Goal: Feedback & Contribution: Submit feedback/report problem

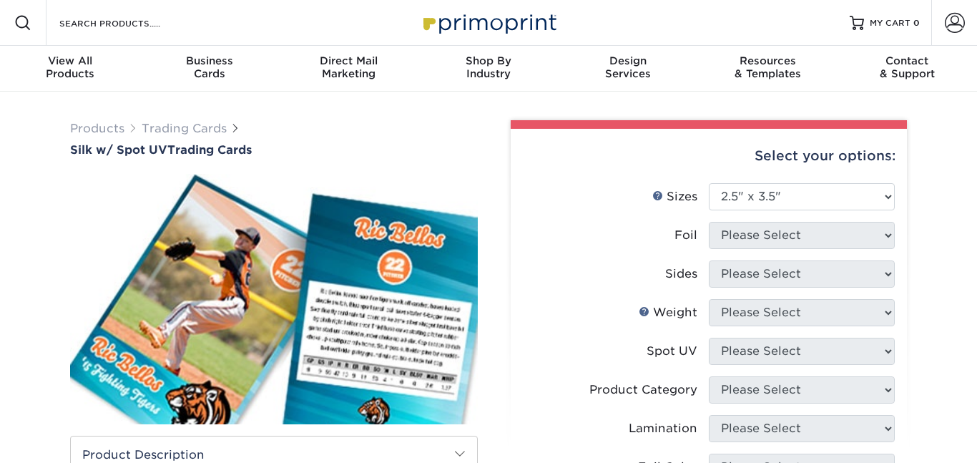
select select "2.50x3.50"
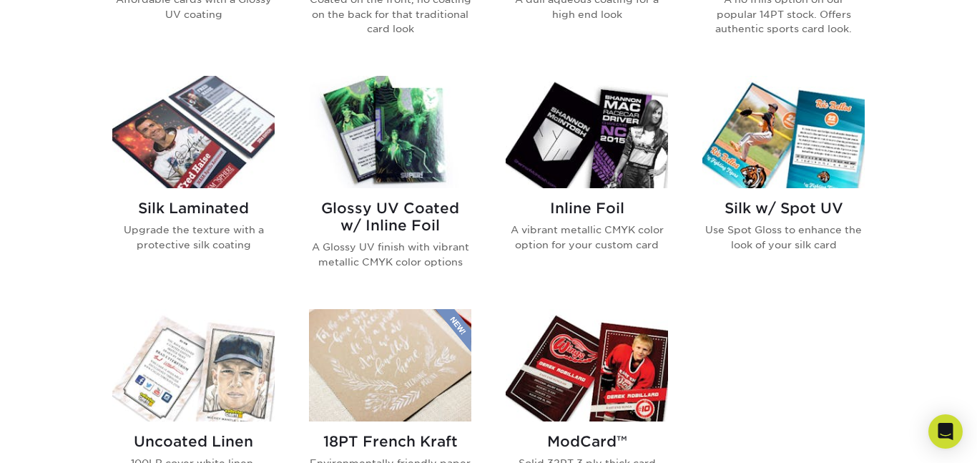
scroll to position [881, 0]
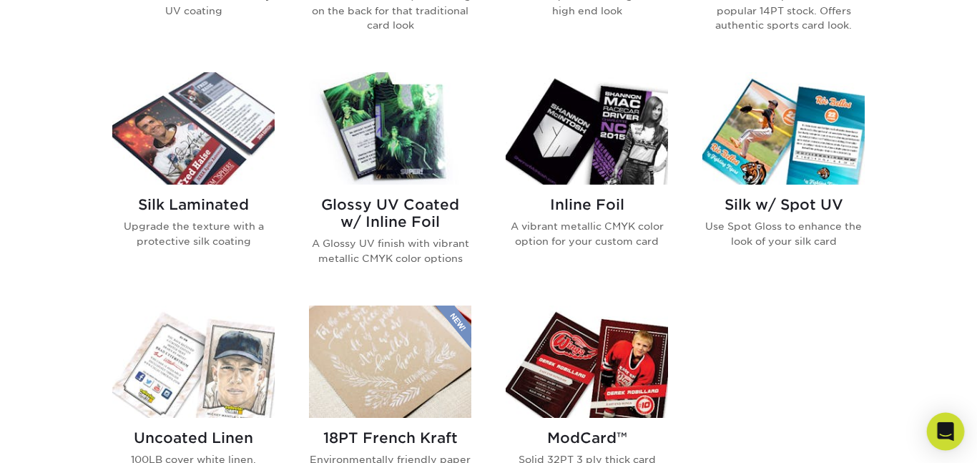
click at [941, 438] on icon "Open Intercom Messenger" at bounding box center [945, 431] width 16 height 19
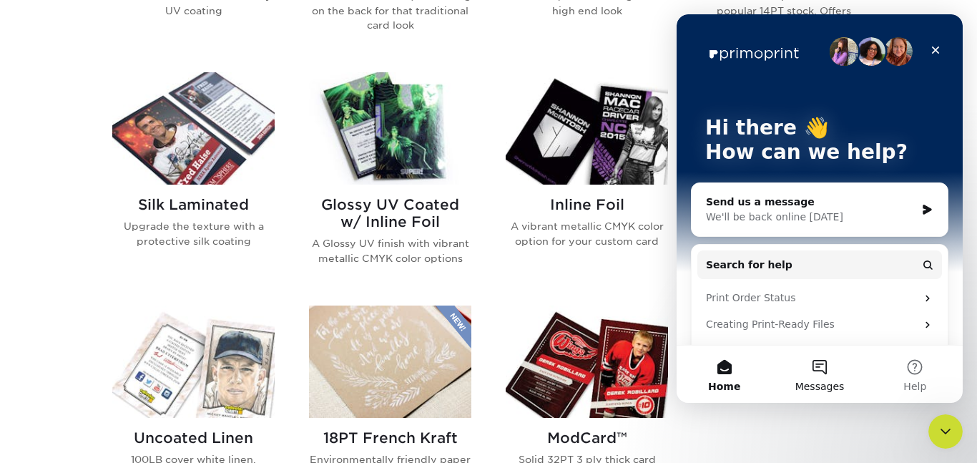
scroll to position [0, 0]
click at [824, 373] on button "Messages" at bounding box center [819, 373] width 95 height 57
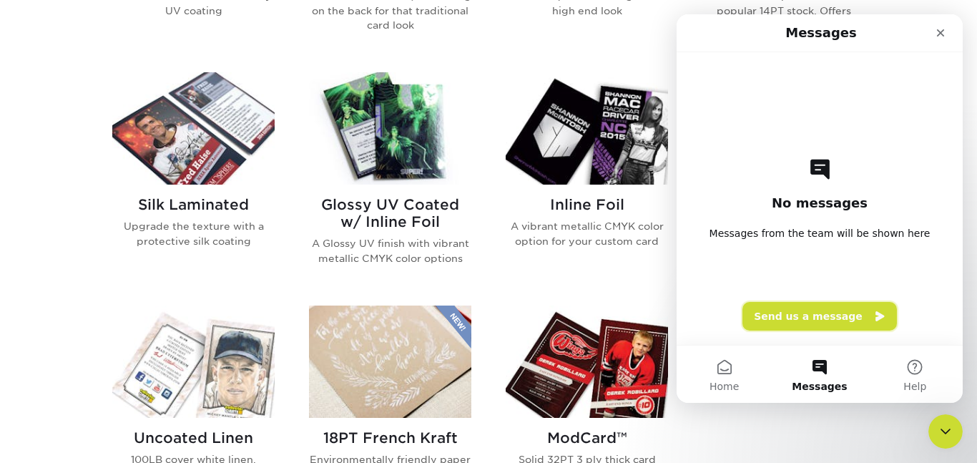
click at [817, 322] on button "Send us a message" at bounding box center [819, 316] width 154 height 29
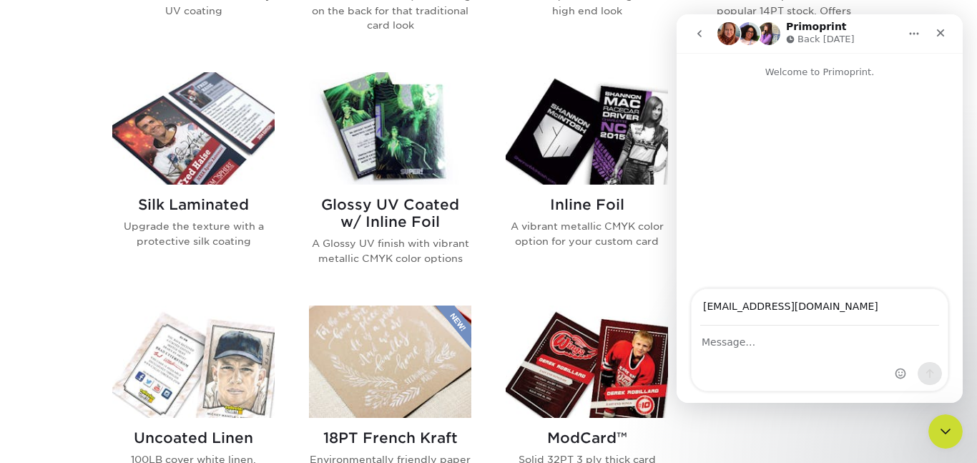
type input "[EMAIL_ADDRESS][DOMAIN_NAME]"
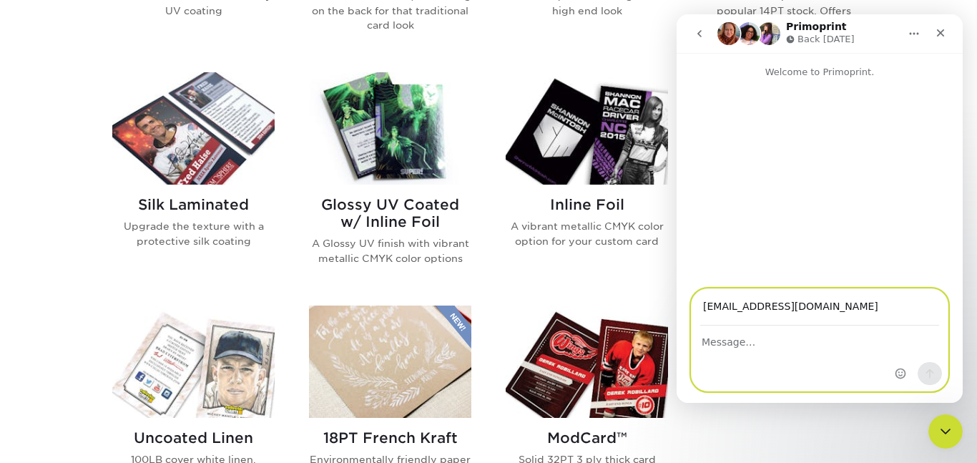
click at [731, 339] on textarea "Message…" at bounding box center [819, 338] width 256 height 24
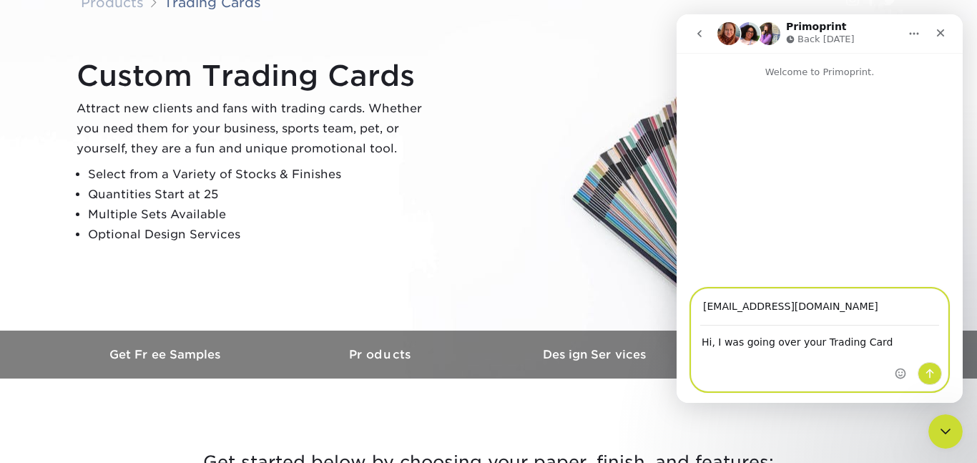
scroll to position [110, 0]
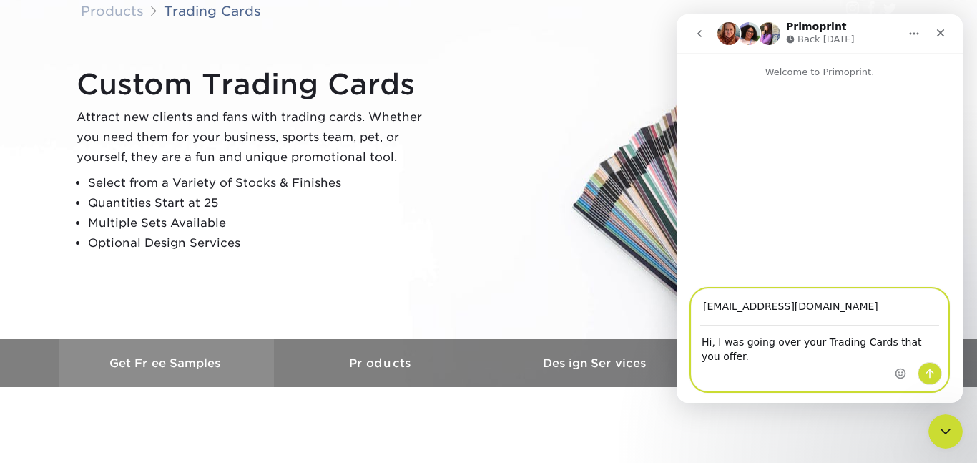
type textarea "Hi, I was going over your Trading Cards that you offer."
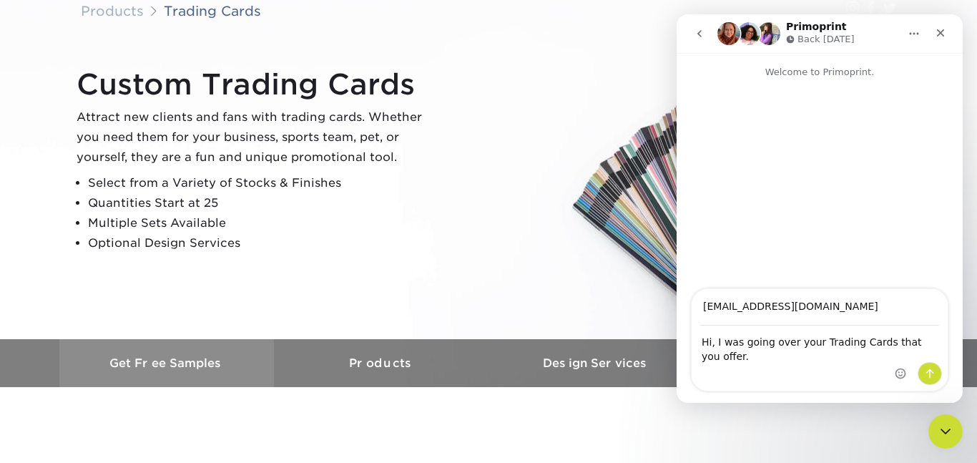
click at [152, 356] on h3 "Get Free Samples" at bounding box center [166, 363] width 215 height 14
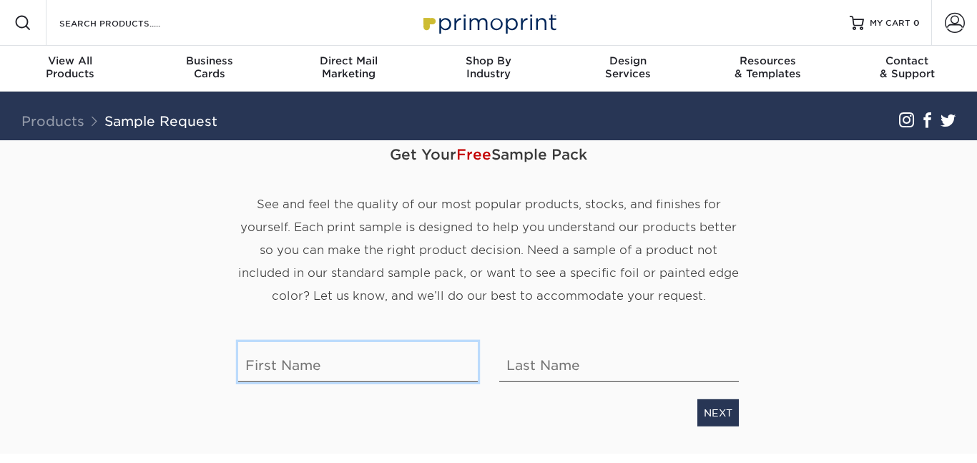
click at [337, 342] on input "text" at bounding box center [358, 362] width 240 height 40
type input "Carlie"
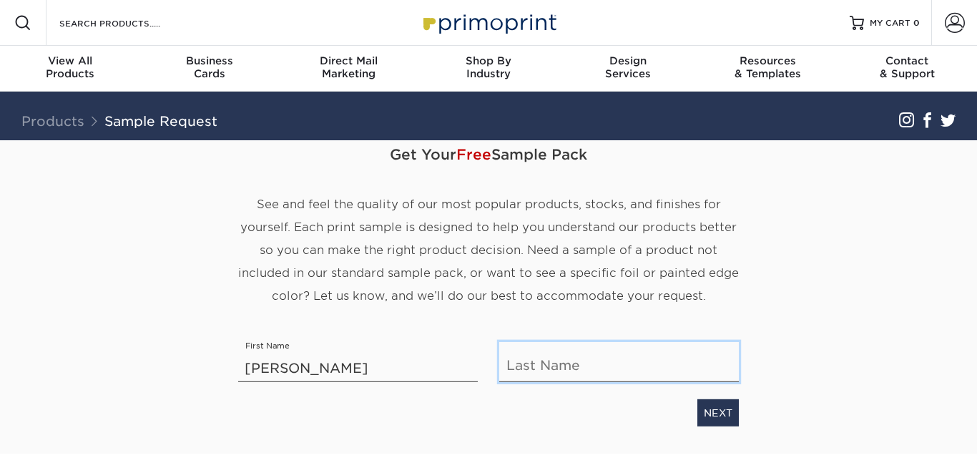
type input "Duplantis"
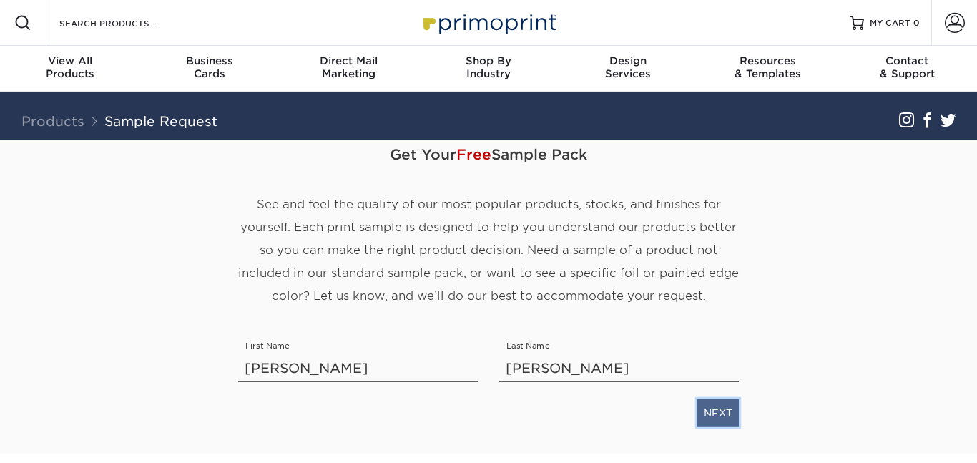
click at [729, 399] on link "NEXT" at bounding box center [717, 412] width 41 height 27
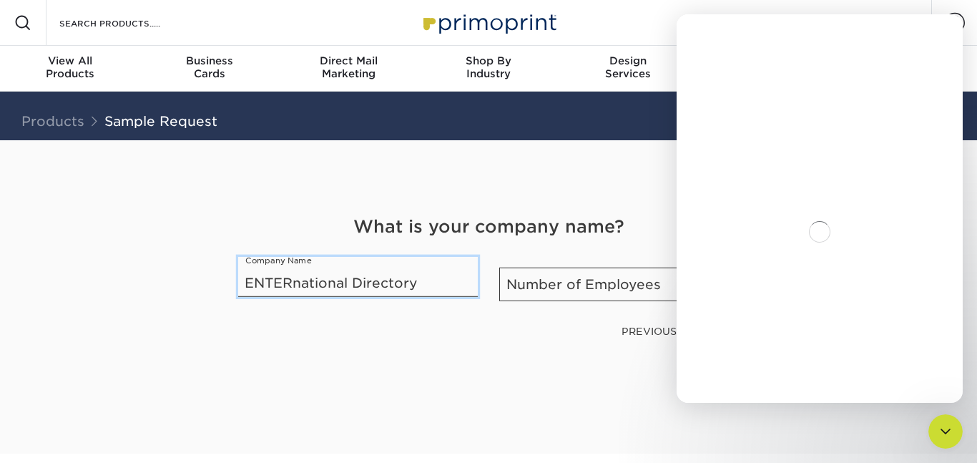
type input "ENTERnational Directory"
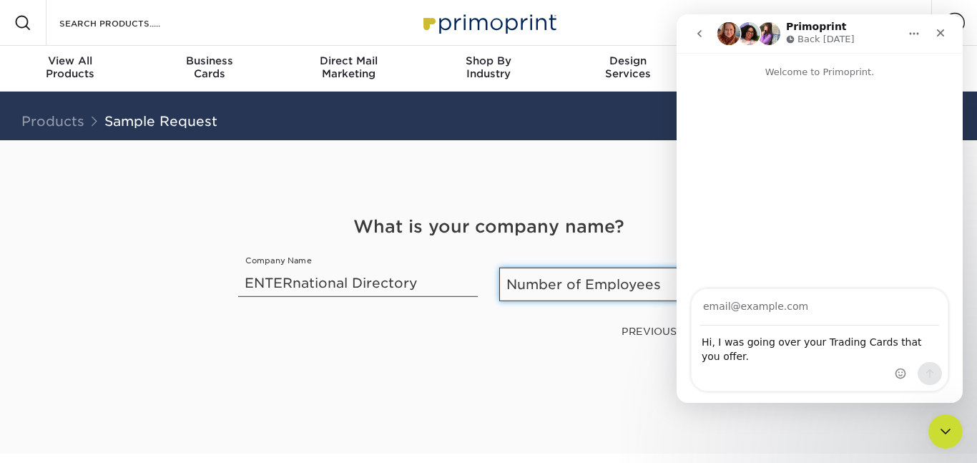
click at [560, 267] on select "Number of Employees Self-employed 1-10 employees 11-50 employees 51-200 employe…" at bounding box center [619, 284] width 240 height 34
click at [938, 39] on div "Close" at bounding box center [940, 33] width 26 height 26
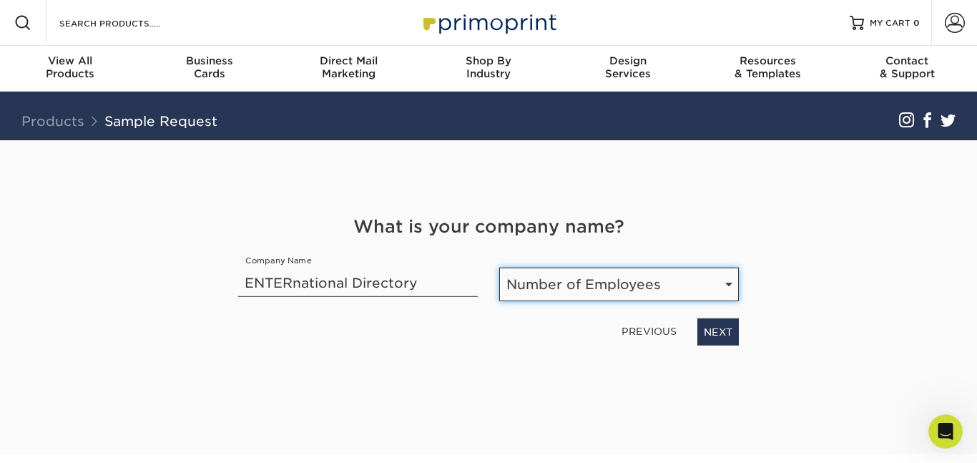
click at [625, 267] on select "Number of Employees Self-employed 1-10 employees 11-50 employees 51-200 employe…" at bounding box center [619, 284] width 240 height 34
click at [499, 267] on select "Number of Employees Self-employed 1-10 employees 11-50 employees 51-200 employe…" at bounding box center [619, 284] width 240 height 34
click at [623, 267] on select "Number of Employees Self-employed 1-10 employees 11-50 employees 51-200 employe…" at bounding box center [619, 284] width 240 height 34
select select "1-10"
click at [499, 267] on select "Number of Employees Self-employed 1-10 employees 11-50 employees 51-200 employe…" at bounding box center [619, 284] width 240 height 34
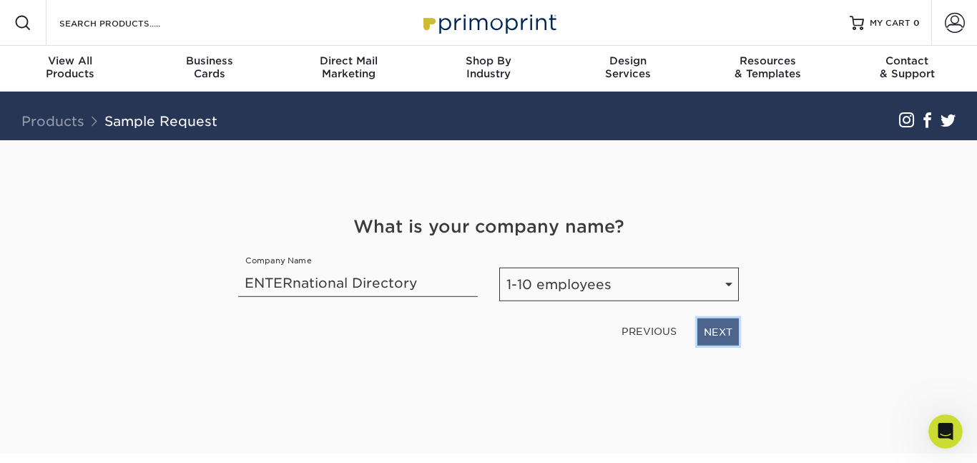
click at [721, 318] on link "NEXT" at bounding box center [717, 331] width 41 height 27
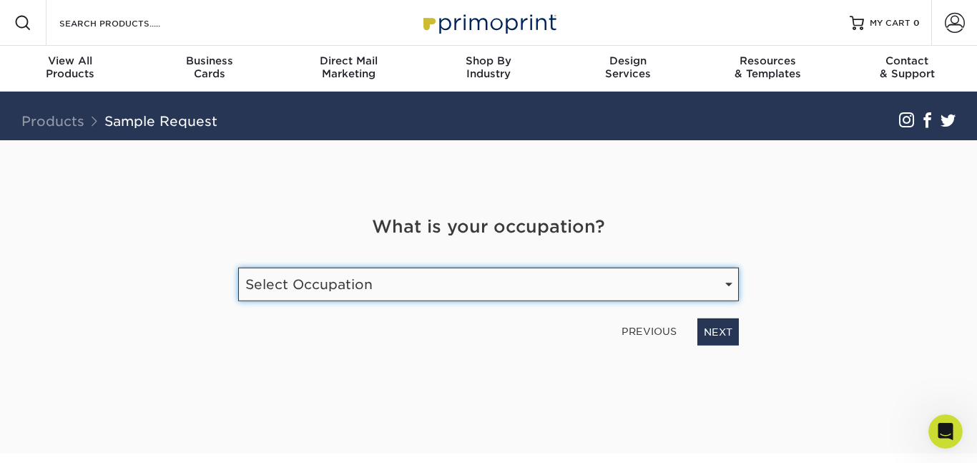
click at [636, 267] on select "Select Occupation Agency Automotive Blogger Cleaning Services Construction Educ…" at bounding box center [488, 284] width 501 height 34
select select "Entertainment"
click at [238, 267] on select "Select Occupation Agency Automotive Blogger Cleaning Services Construction Educ…" at bounding box center [488, 284] width 501 height 34
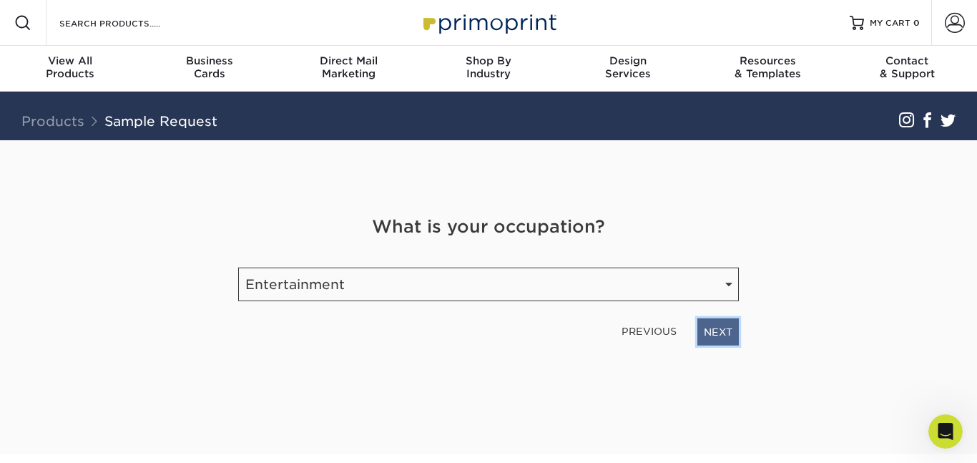
click at [727, 318] on link "NEXT" at bounding box center [717, 331] width 41 height 27
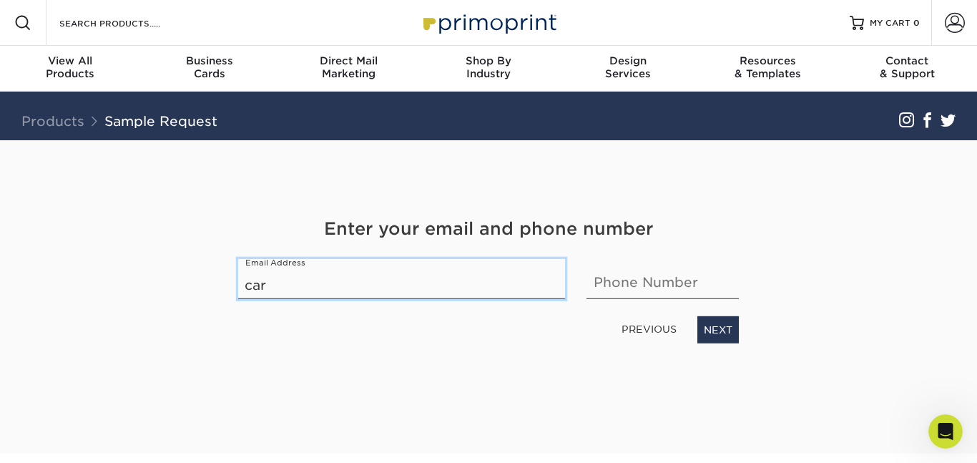
type input "[EMAIL_ADDRESS][DOMAIN_NAME]"
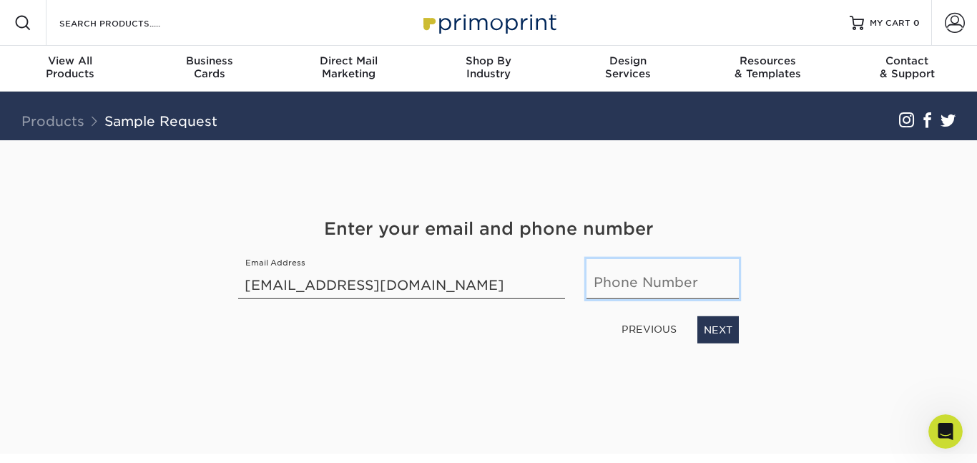
type input "2033007403"
click at [725, 316] on link "NEXT" at bounding box center [717, 329] width 41 height 27
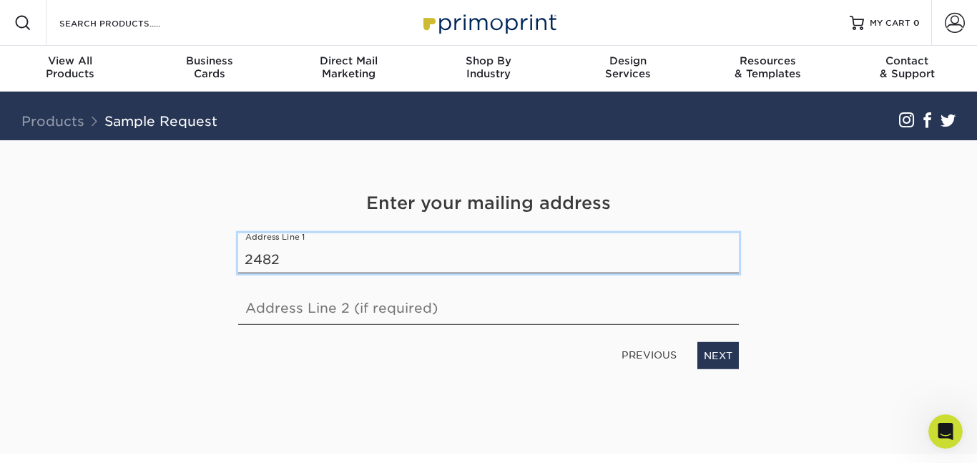
type input "2482 Highway 1"
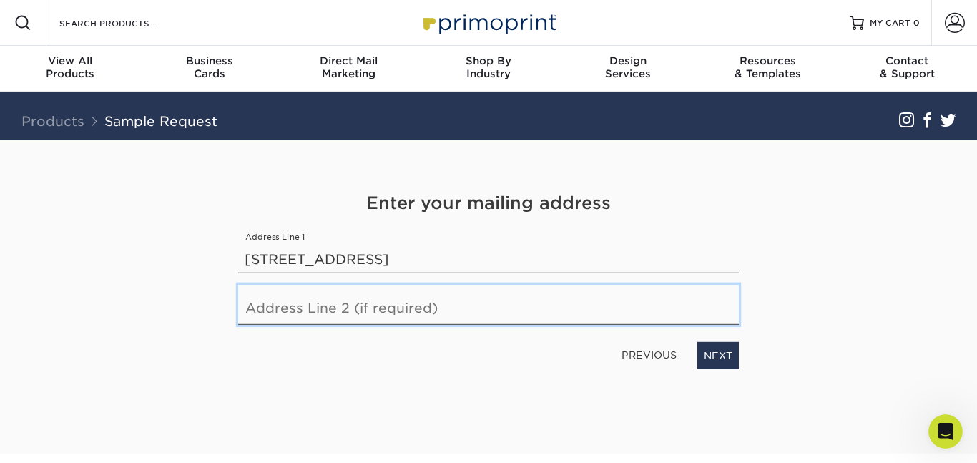
click at [380, 285] on input "text" at bounding box center [488, 305] width 501 height 40
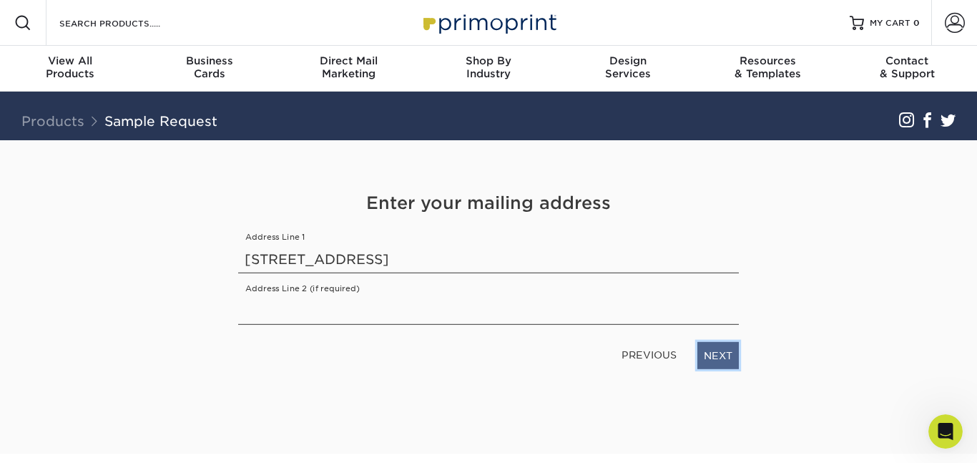
click at [727, 342] on link "NEXT" at bounding box center [717, 355] width 41 height 27
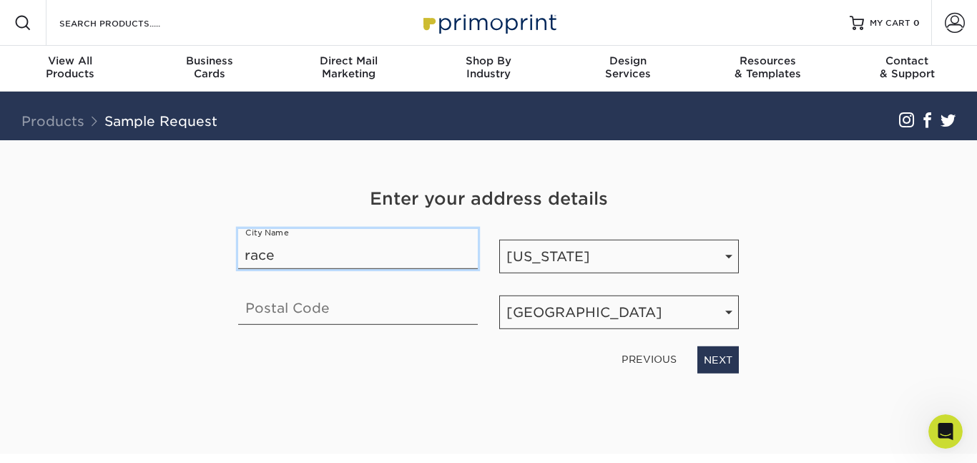
type input "Raceland"
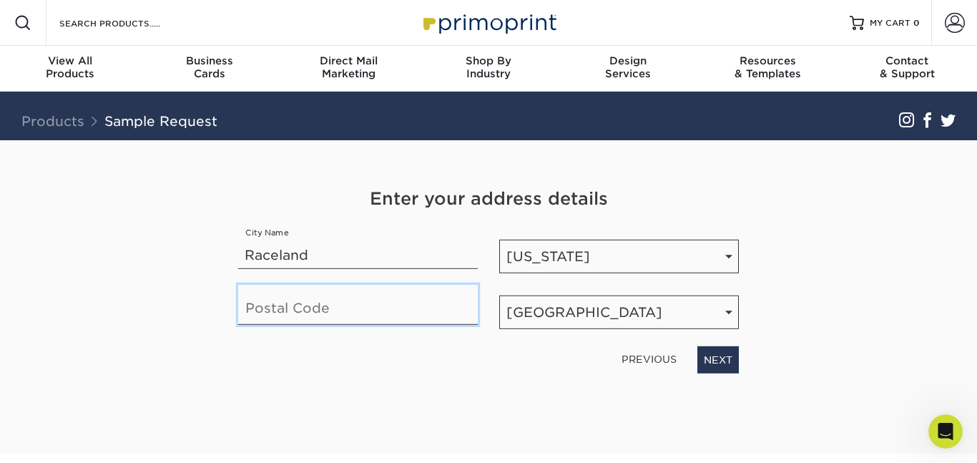
type input "70394"
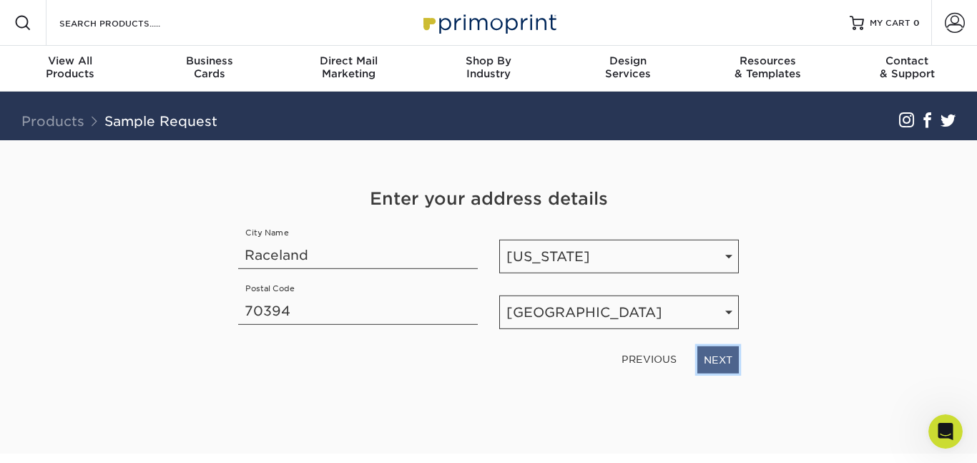
click at [725, 346] on link "NEXT" at bounding box center [717, 359] width 41 height 27
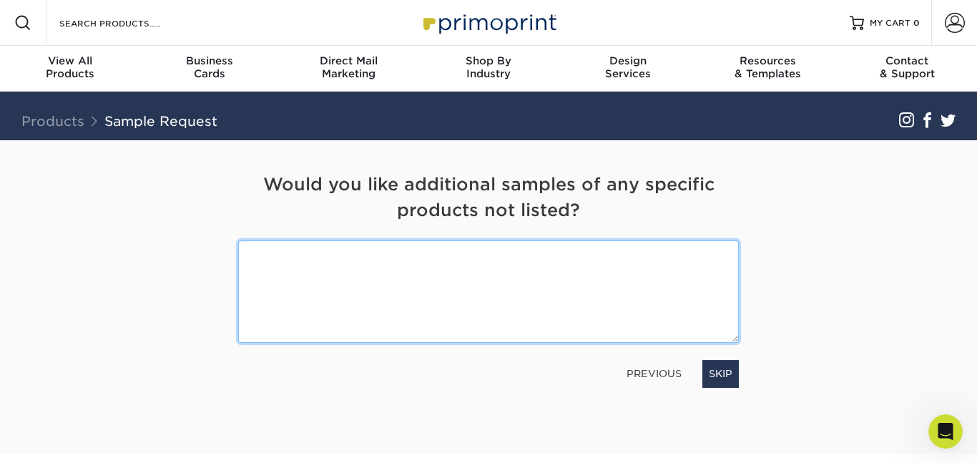
click at [536, 254] on textarea at bounding box center [488, 291] width 501 height 102
click at [511, 240] on textarea "The trading cards are truthfully what I am most interested in." at bounding box center [488, 291] width 501 height 102
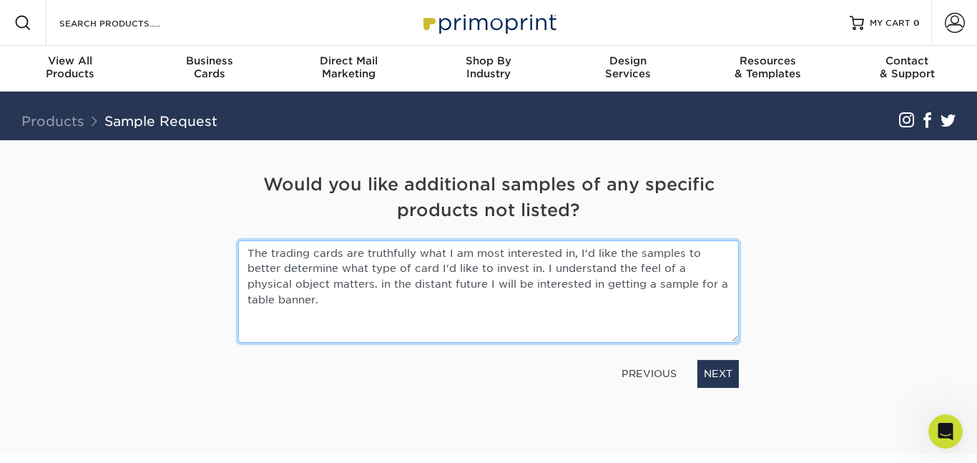
click at [610, 244] on textarea "The trading cards are truthfully what I am most interested in, I'd like the sam…" at bounding box center [488, 291] width 501 height 102
click at [572, 258] on textarea "The trading cards are truthfully what I am most interested in, I'd like the sam…" at bounding box center [488, 291] width 501 height 102
click at [602, 244] on textarea "The trading cards are truthfully what I am most interested in, I'd like the sam…" at bounding box center [488, 291] width 501 height 102
click at [604, 255] on textarea "The trading cards are truthfully what I am most interested in, I'd like the sam…" at bounding box center [488, 291] width 501 height 102
type textarea "The trading cards are truthfully what I am most interested in, I'd like the sam…"
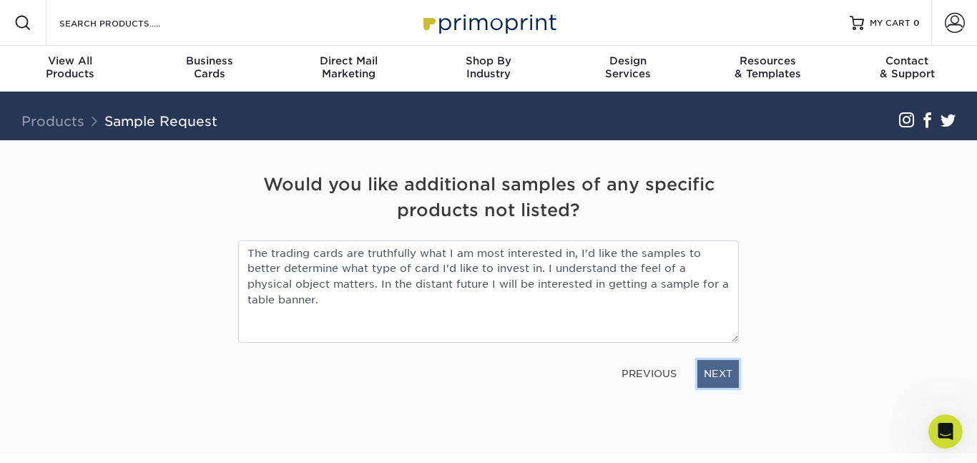
click at [724, 360] on link "NEXT" at bounding box center [717, 373] width 41 height 27
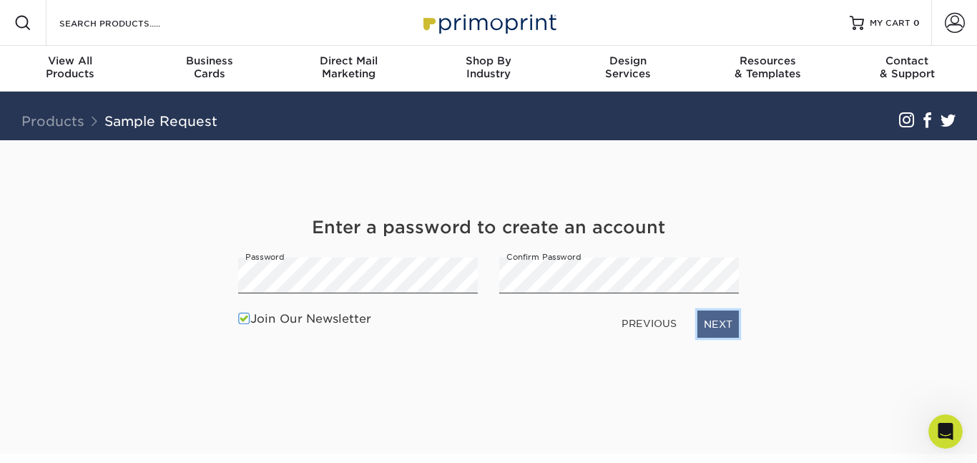
click at [729, 310] on link "NEXT" at bounding box center [717, 323] width 41 height 27
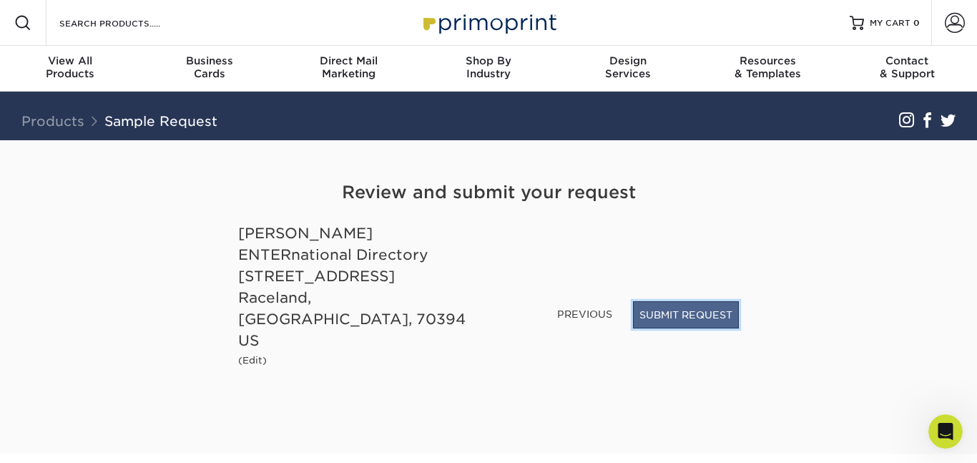
click at [681, 312] on button "SUBMIT REQUEST" at bounding box center [686, 314] width 106 height 27
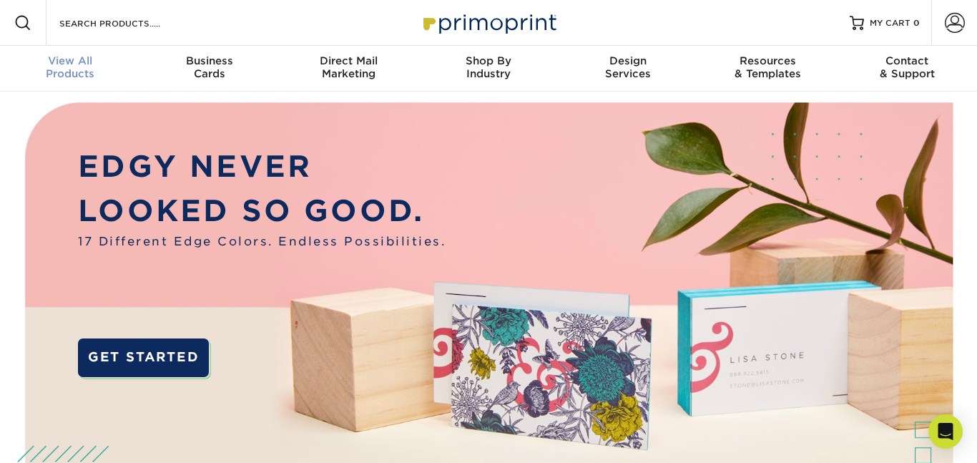
click at [67, 58] on div "View All Products" at bounding box center [69, 67] width 139 height 26
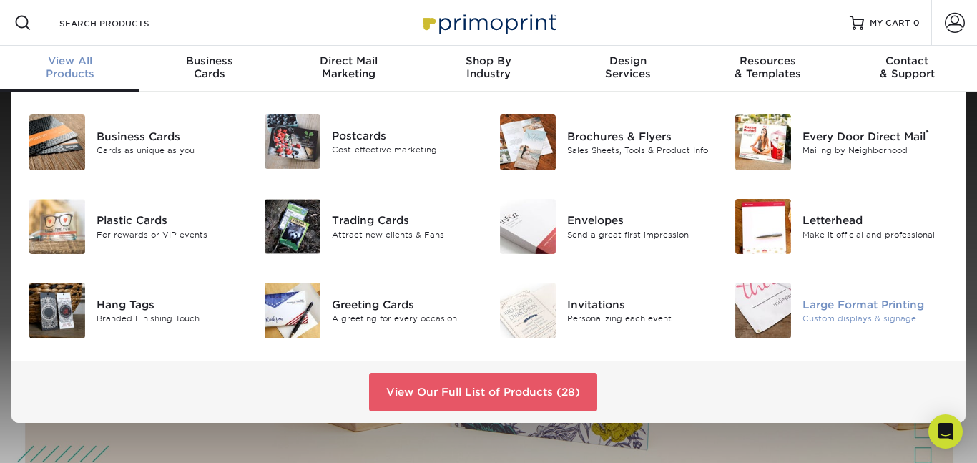
click at [834, 297] on div "Large Format Printing" at bounding box center [875, 305] width 146 height 16
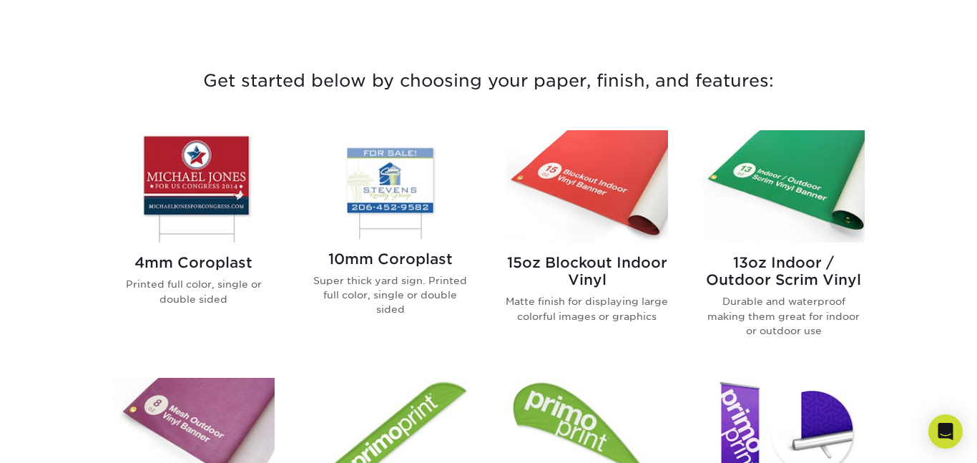
scroll to position [488, 0]
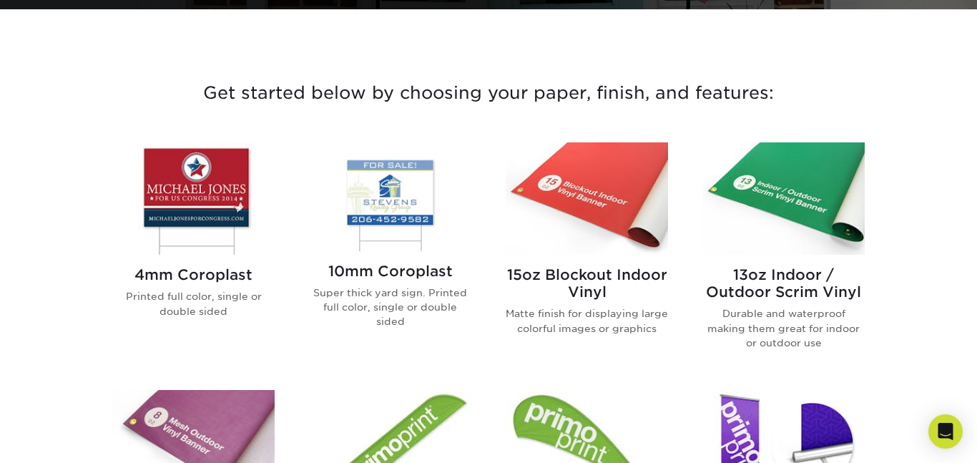
drag, startPoint x: 974, startPoint y: 80, endPoint x: 973, endPoint y: 186, distance: 105.8
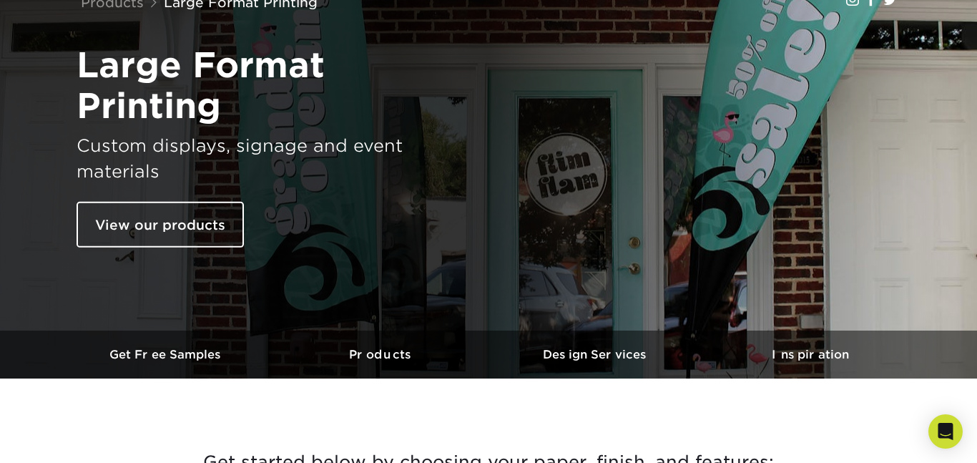
scroll to position [115, 0]
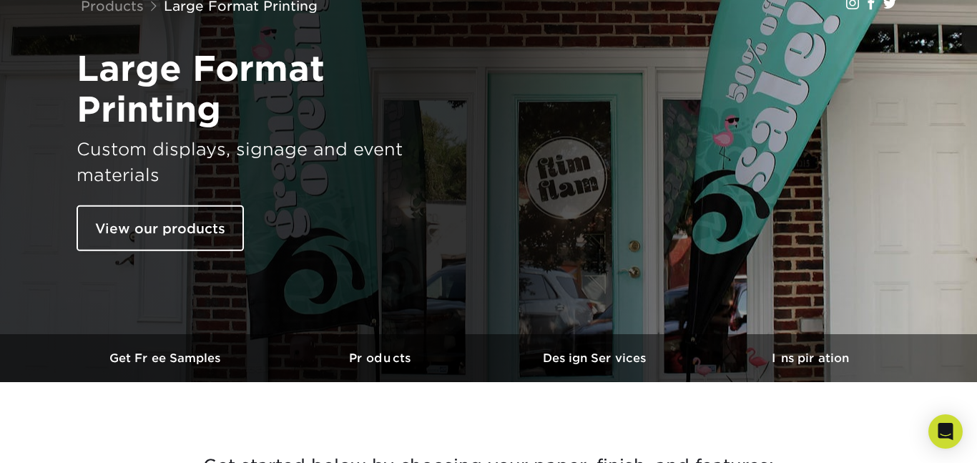
drag, startPoint x: 973, startPoint y: 186, endPoint x: 961, endPoint y: 97, distance: 90.1
click at [961, 97] on div at bounding box center [488, 178] width 977 height 405
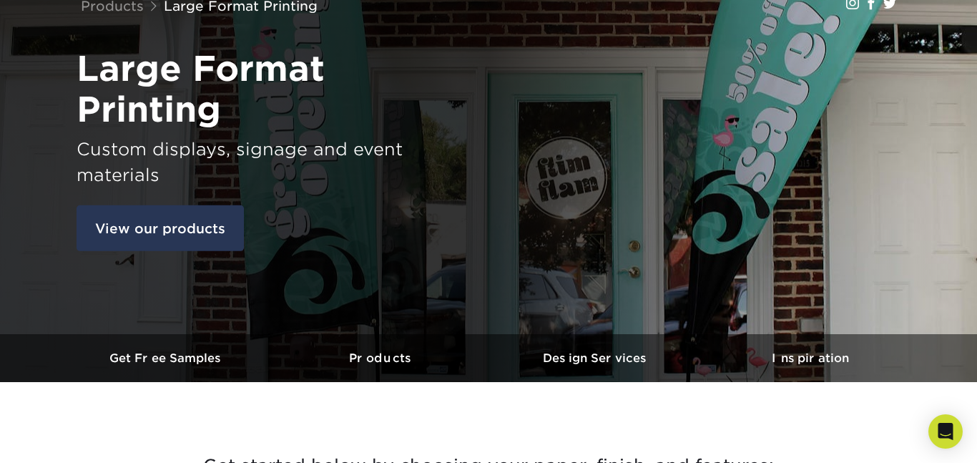
click at [137, 205] on link "View our products" at bounding box center [160, 228] width 167 height 46
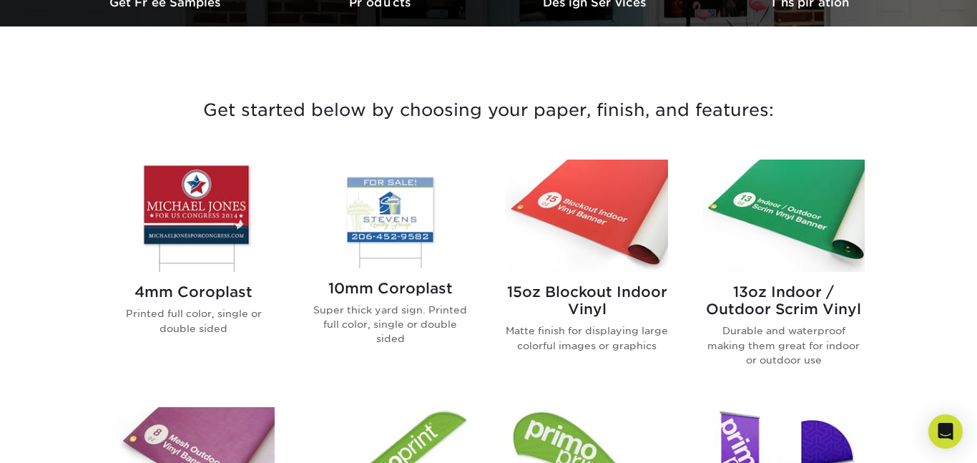
scroll to position [471, 0]
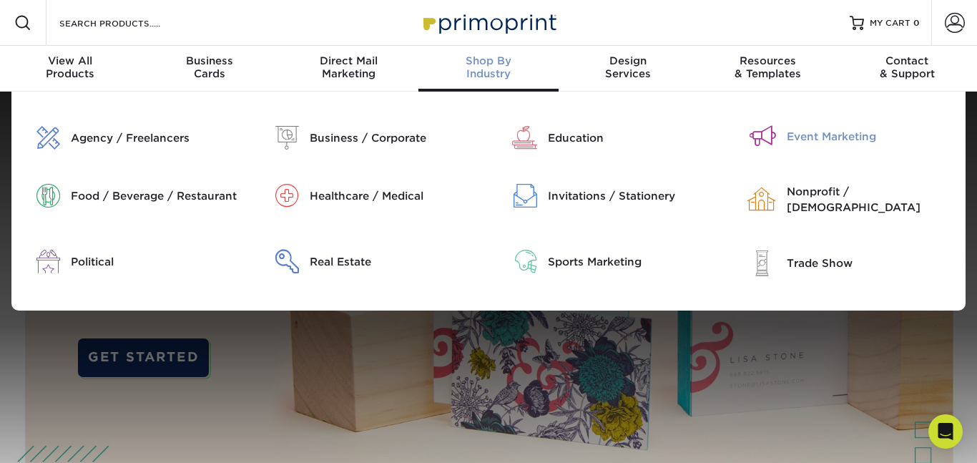
click at [814, 129] on div "Event Marketing" at bounding box center [871, 137] width 168 height 16
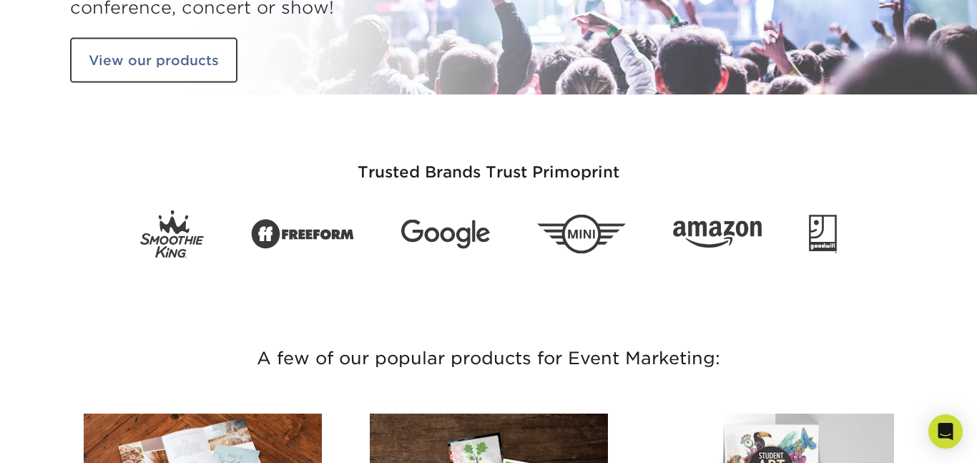
scroll to position [192, 0]
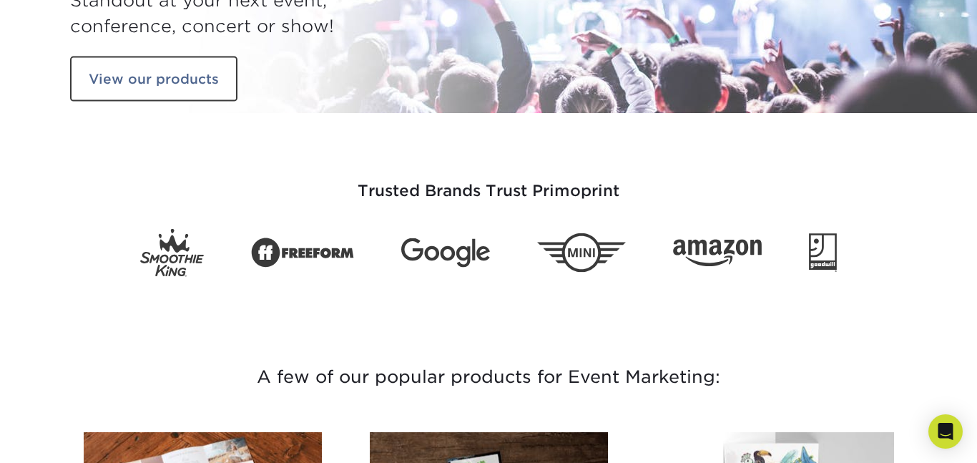
drag, startPoint x: 972, startPoint y: 68, endPoint x: 962, endPoint y: 107, distance: 39.9
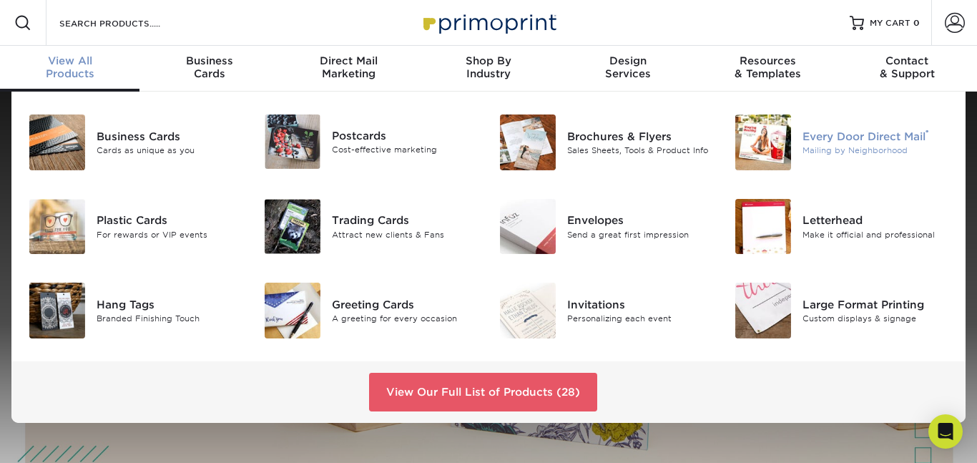
click at [811, 129] on div "Every Door Direct Mail ®" at bounding box center [875, 137] width 146 height 16
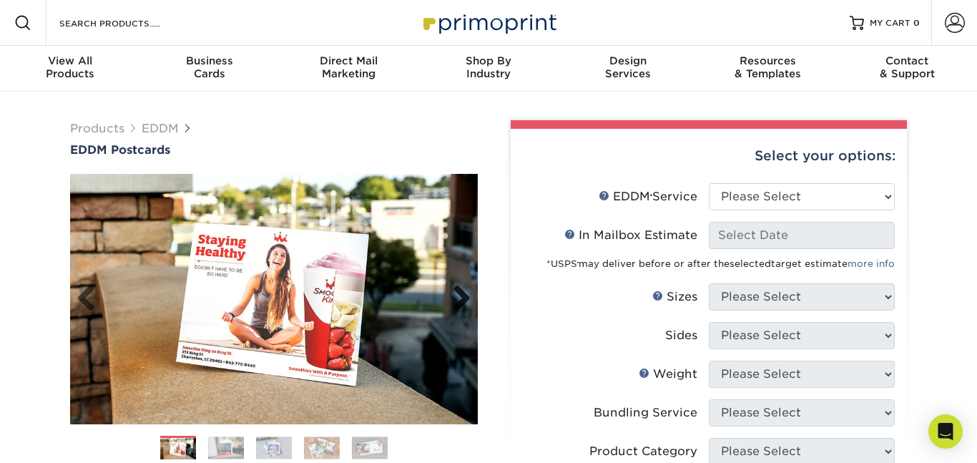
click at [465, 285] on link "Next" at bounding box center [456, 299] width 29 height 29
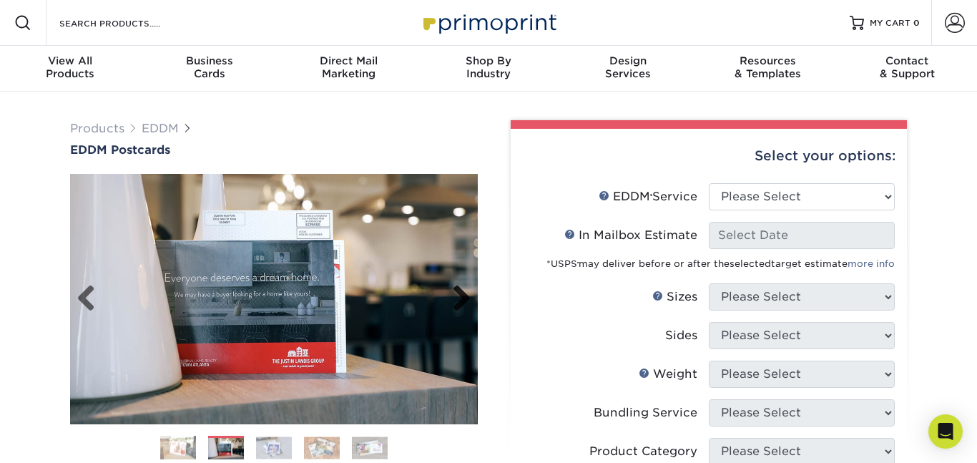
click at [465, 285] on link "Next" at bounding box center [456, 299] width 29 height 29
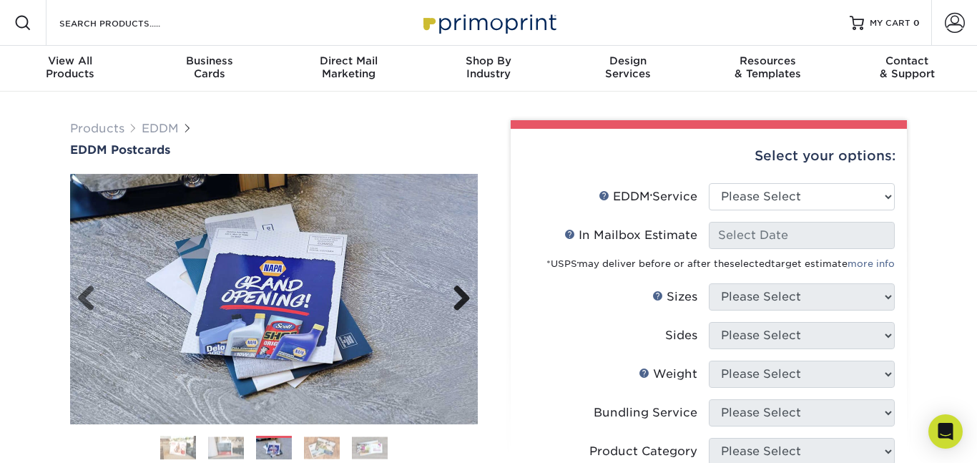
click at [465, 285] on link "Next" at bounding box center [456, 299] width 29 height 29
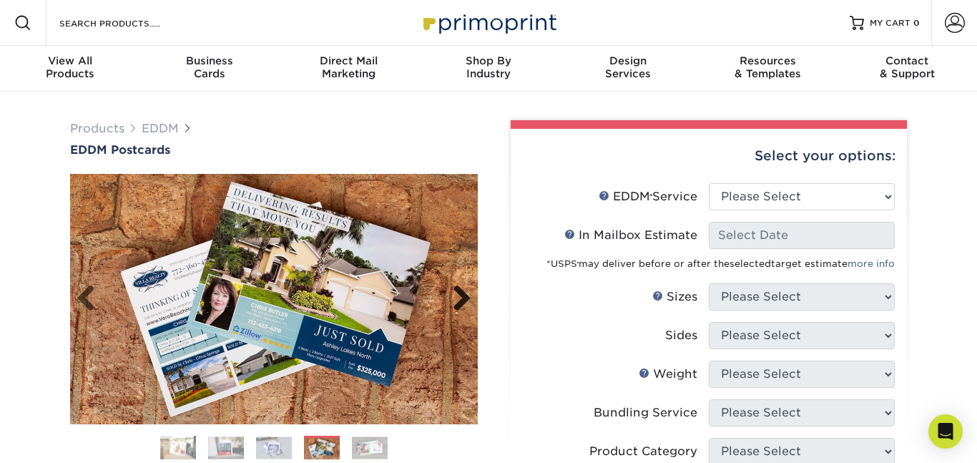
click at [465, 285] on link "Next" at bounding box center [456, 299] width 29 height 29
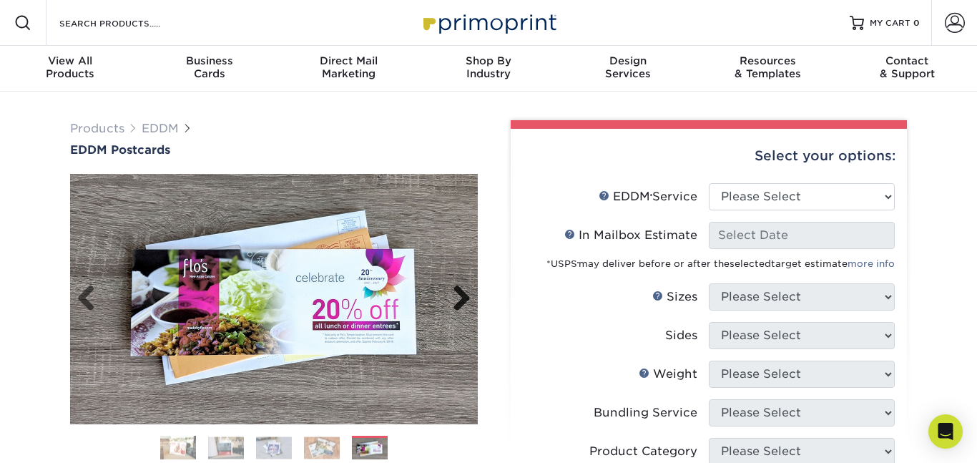
click at [458, 285] on link "Next" at bounding box center [456, 299] width 29 height 29
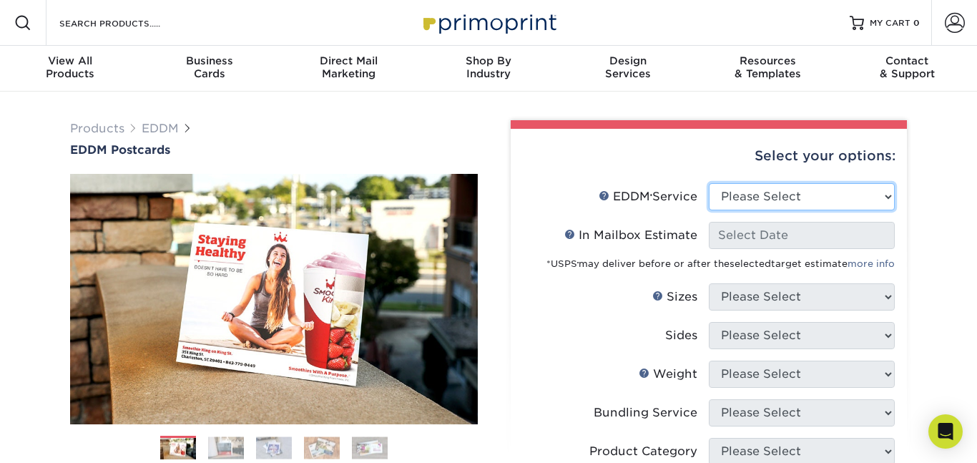
click at [785, 183] on select "Please Select Full Service Print Only" at bounding box center [802, 196] width 186 height 27
select select "full_service"
click at [709, 183] on select "Please Select Full Service Print Only" at bounding box center [802, 196] width 186 height 27
select select "-1"
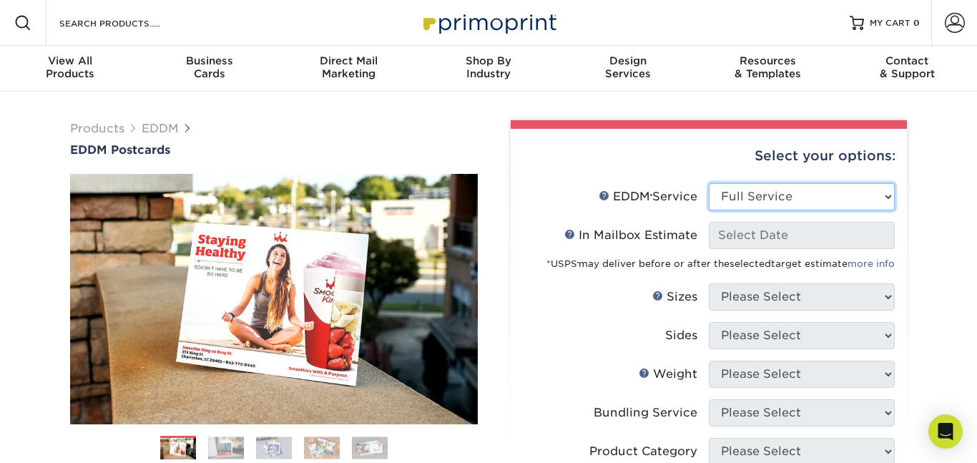
select select "-1"
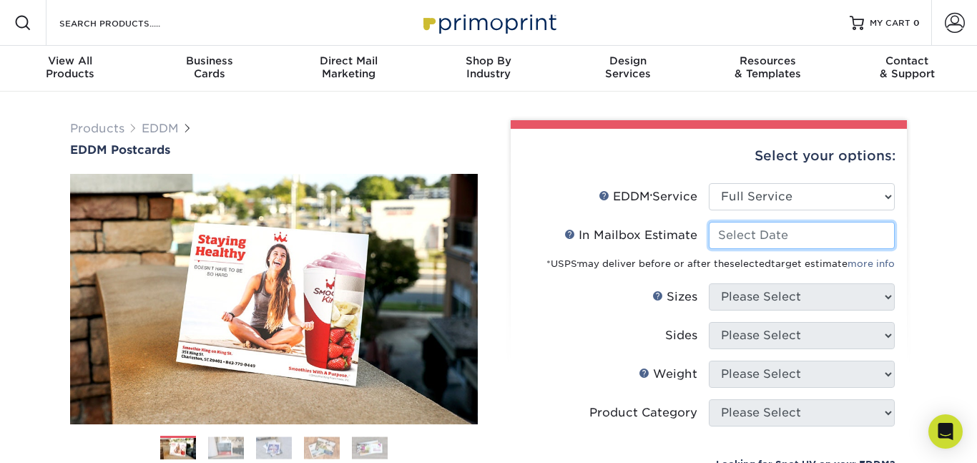
click at [780, 222] on input "In Mailbox Estimate Help In Mailbox Estimate" at bounding box center [802, 235] width 186 height 27
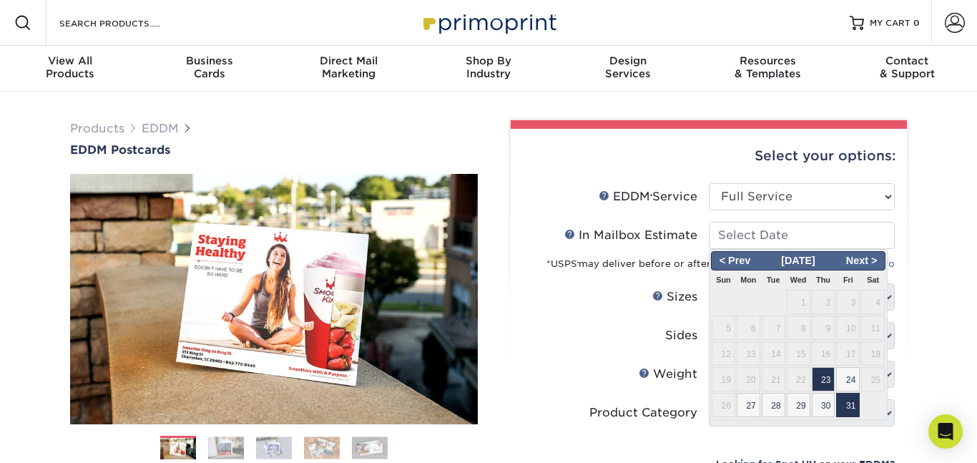
click at [847, 393] on span "31" at bounding box center [848, 405] width 24 height 24
type input "2025-10-31"
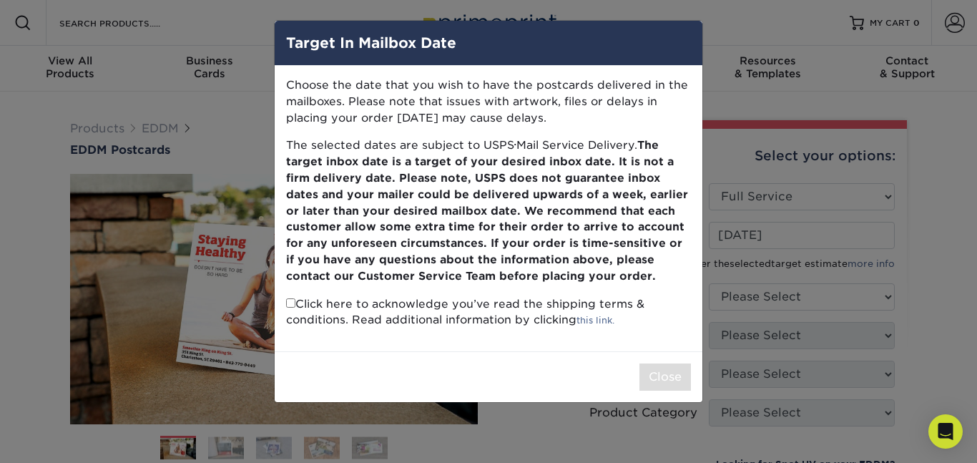
click at [290, 298] on input "checkbox" at bounding box center [290, 302] width 9 height 9
checkbox input "true"
click at [664, 363] on button "Close" at bounding box center [664, 376] width 51 height 27
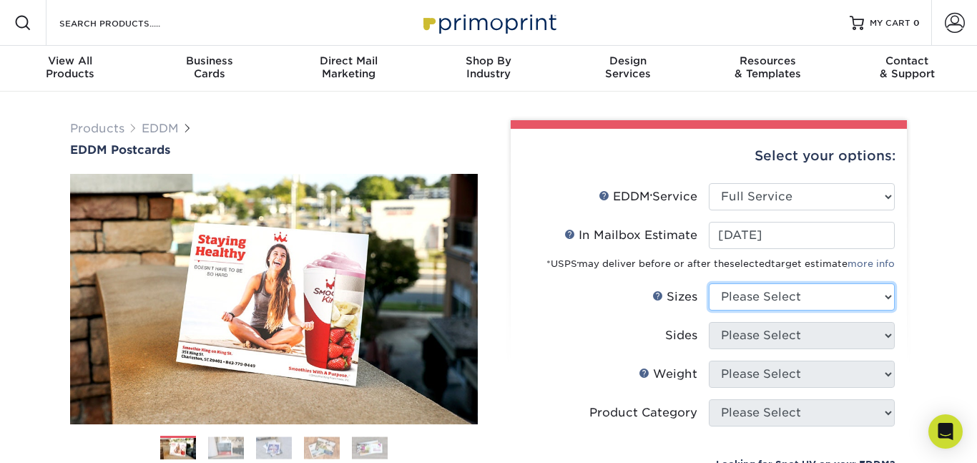
click at [759, 283] on select "Please Select 4.5" x 12" 6" x 12" 6.5" x 8" 6.5" x 9" 6.5" x 12" 7" x 8.5" 8" x…" at bounding box center [802, 296] width 186 height 27
select select "4.50x12.00"
click at [709, 283] on select "Please Select 4.5" x 12" 6" x 12" 6.5" x 8" 6.5" x 9" 6.5" x 12" 7" x 8.5" 8" x…" at bounding box center [802, 296] width 186 height 27
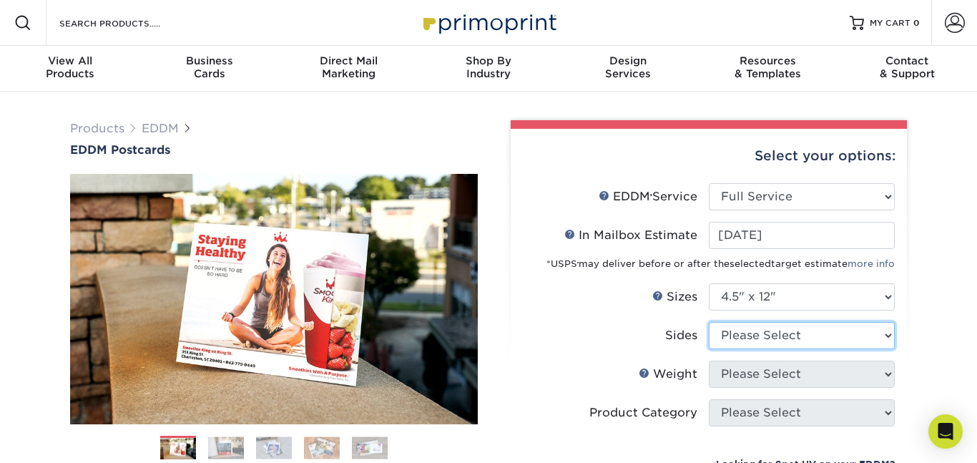
click at [769, 322] on select "Please Select Print Both Sides Print Front Only" at bounding box center [802, 335] width 186 height 27
select select "13abbda7-1d64-4f25-8bb2-c179b224825d"
click at [709, 322] on select "Please Select Print Both Sides Print Front Only" at bounding box center [802, 335] width 186 height 27
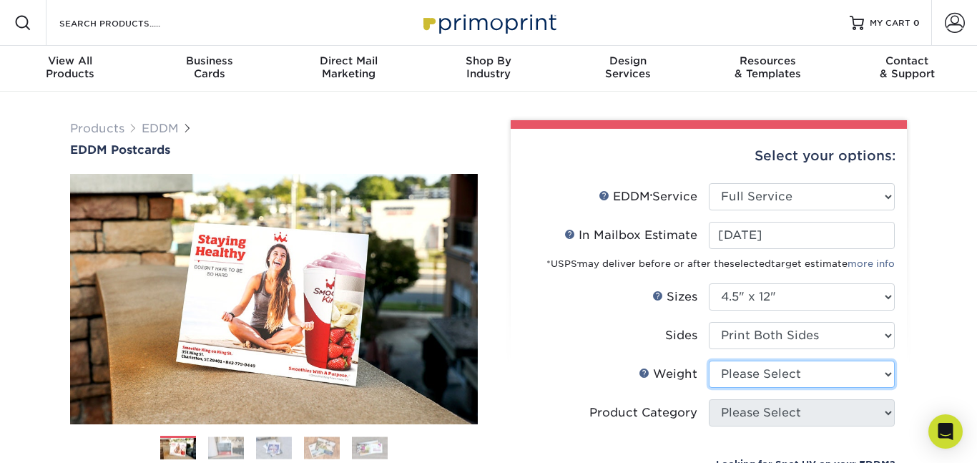
click at [774, 360] on select "Please Select 14PT 16PT" at bounding box center [802, 373] width 186 height 27
select select "14PT"
click at [709, 360] on select "Please Select 14PT 16PT" at bounding box center [802, 373] width 186 height 27
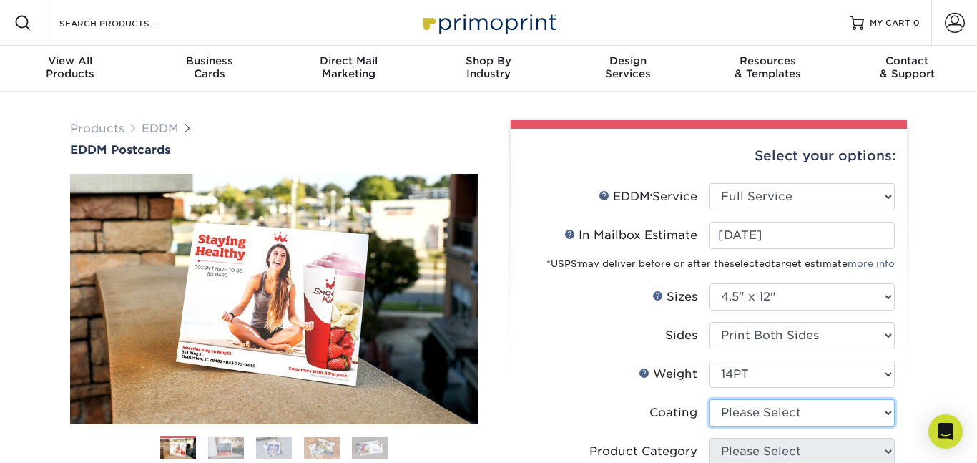
click at [769, 399] on select at bounding box center [802, 412] width 186 height 27
select select "1e8116af-acfc-44b1-83dc-8181aa338834"
click at [709, 399] on select at bounding box center [802, 412] width 186 height 27
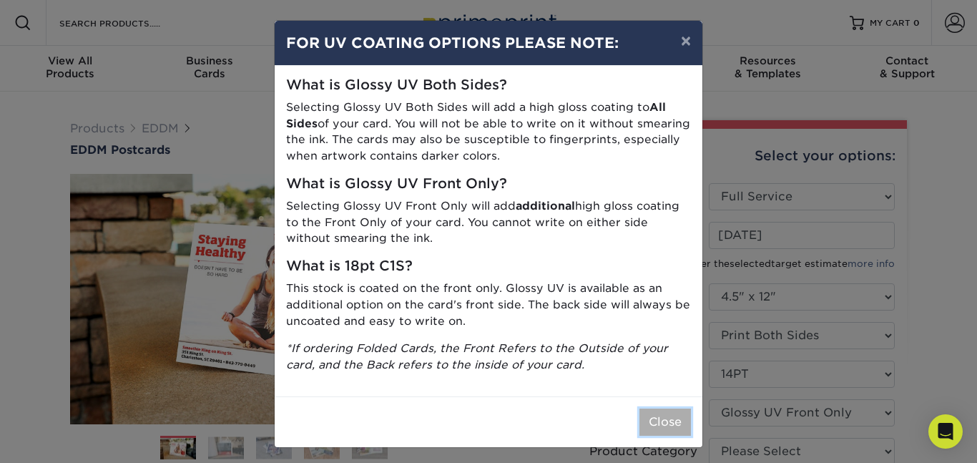
click at [674, 408] on button "Close" at bounding box center [664, 421] width 51 height 27
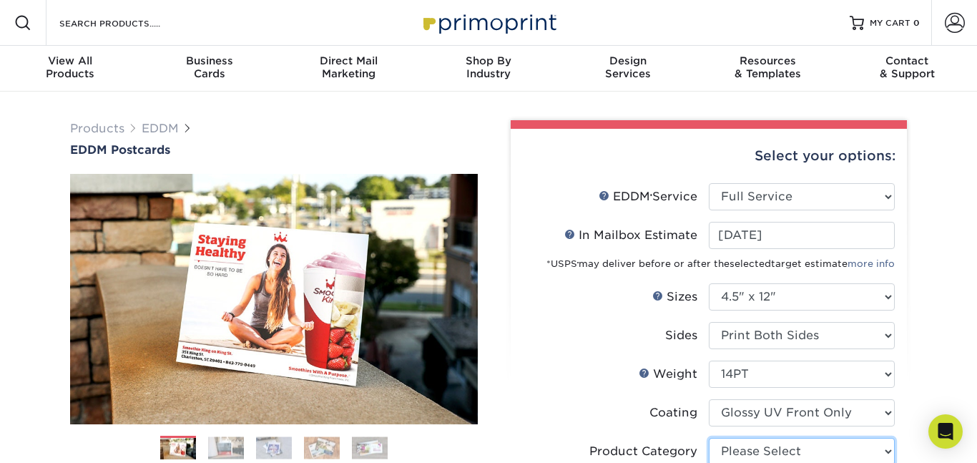
click at [754, 438] on select "Please Select Postcards" at bounding box center [802, 451] width 186 height 27
select select "9b7272e0-d6c8-4c3c-8e97-d3a1bcdab858"
click at [709, 438] on select "Please Select Postcards" at bounding box center [802, 451] width 186 height 27
select select "upload"
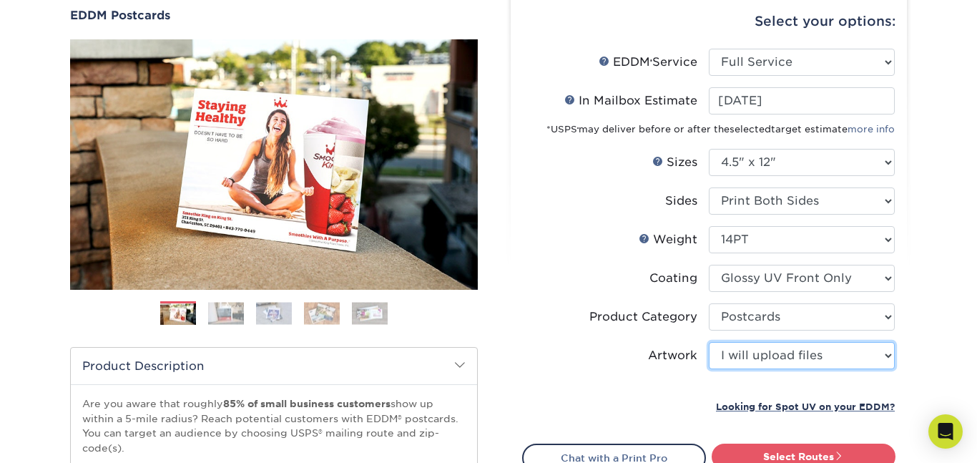
scroll to position [138, 0]
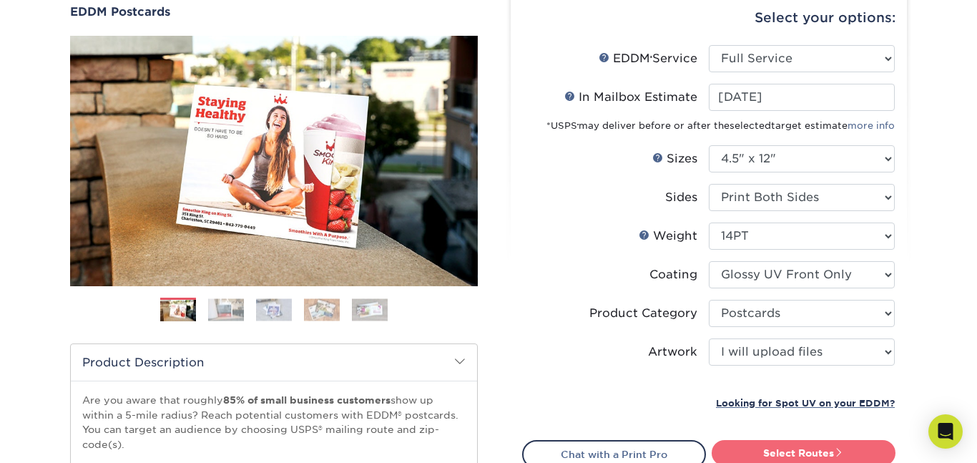
click at [800, 440] on link "Select Routes" at bounding box center [804, 453] width 184 height 26
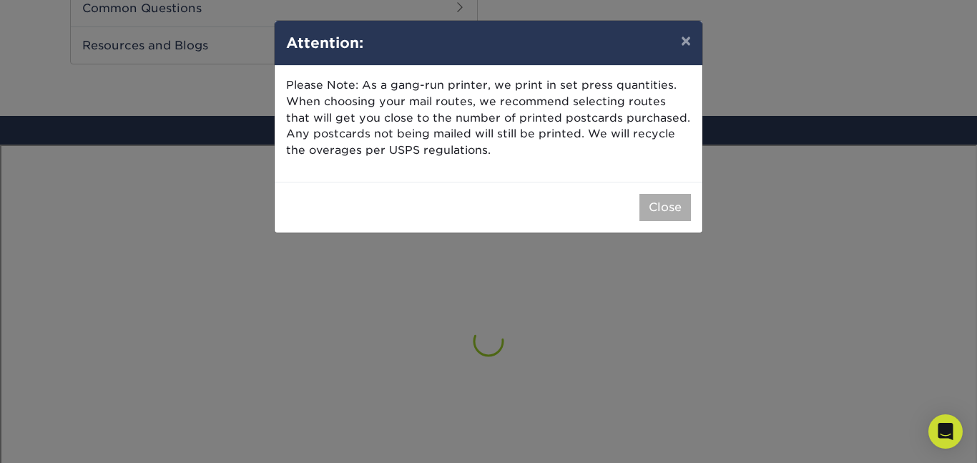
scroll to position [753, 0]
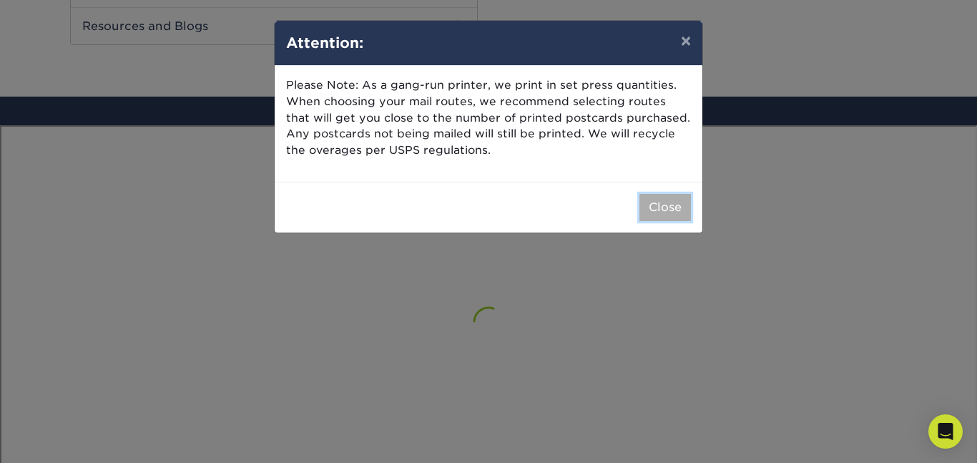
click at [670, 194] on button "Close" at bounding box center [664, 207] width 51 height 27
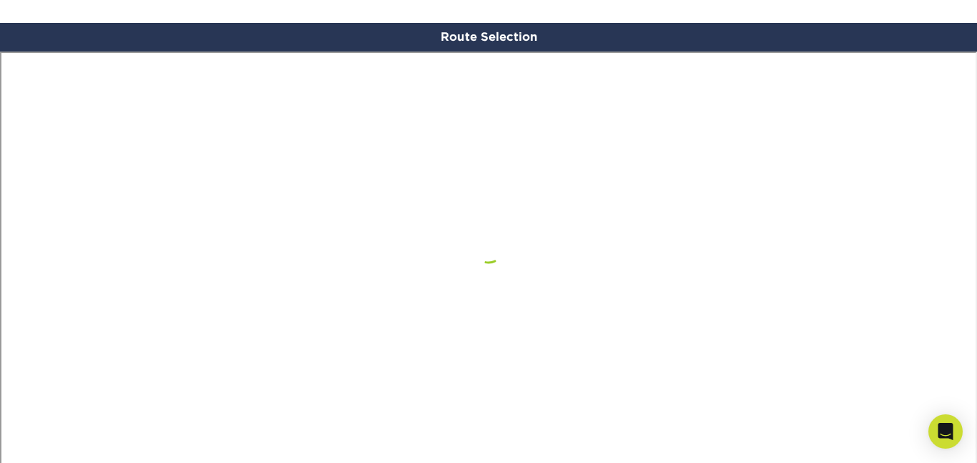
scroll to position [792, 0]
